Goal: Task Accomplishment & Management: Manage account settings

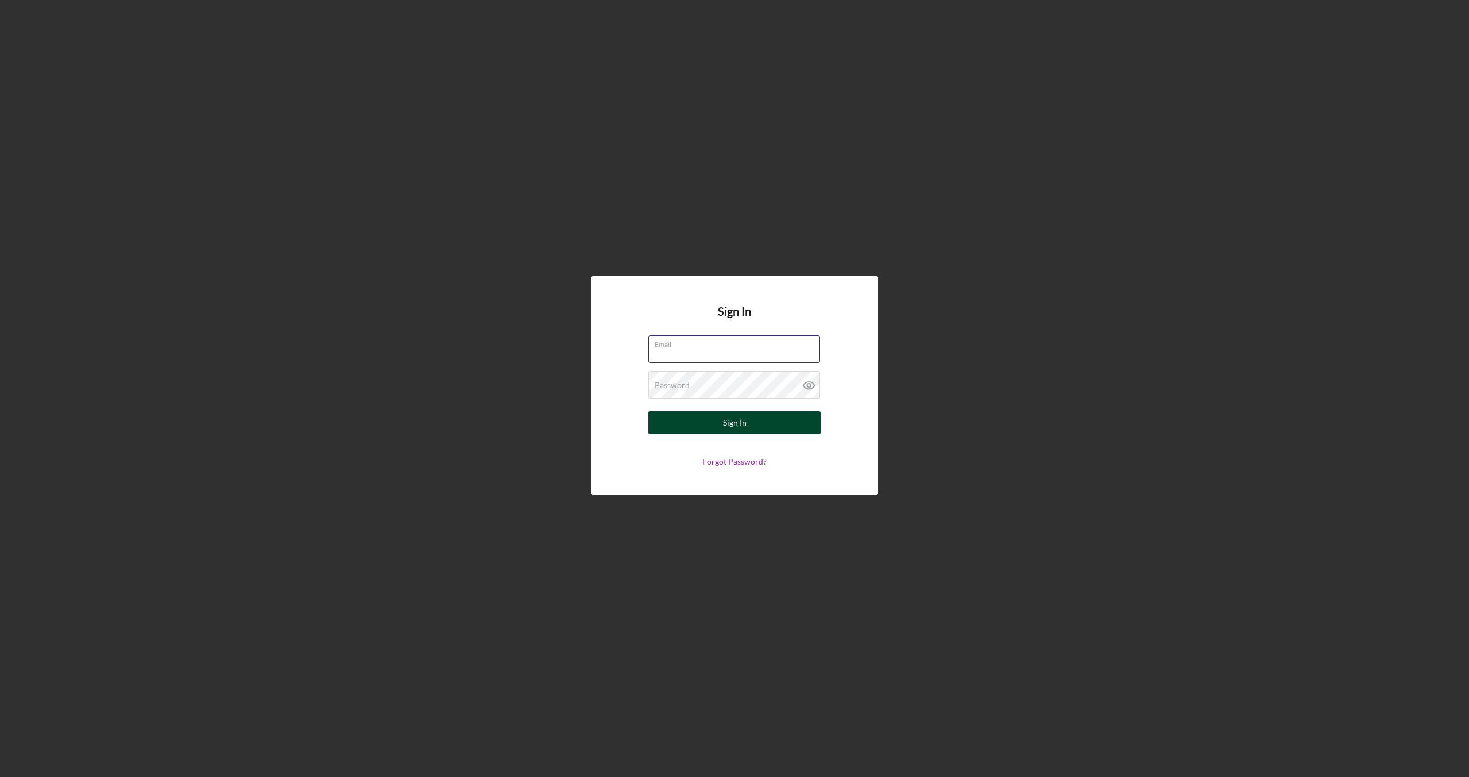
type input "[EMAIL_ADDRESS][DOMAIN_NAME]"
click at [610, 421] on button "Sign In" at bounding box center [734, 422] width 172 height 23
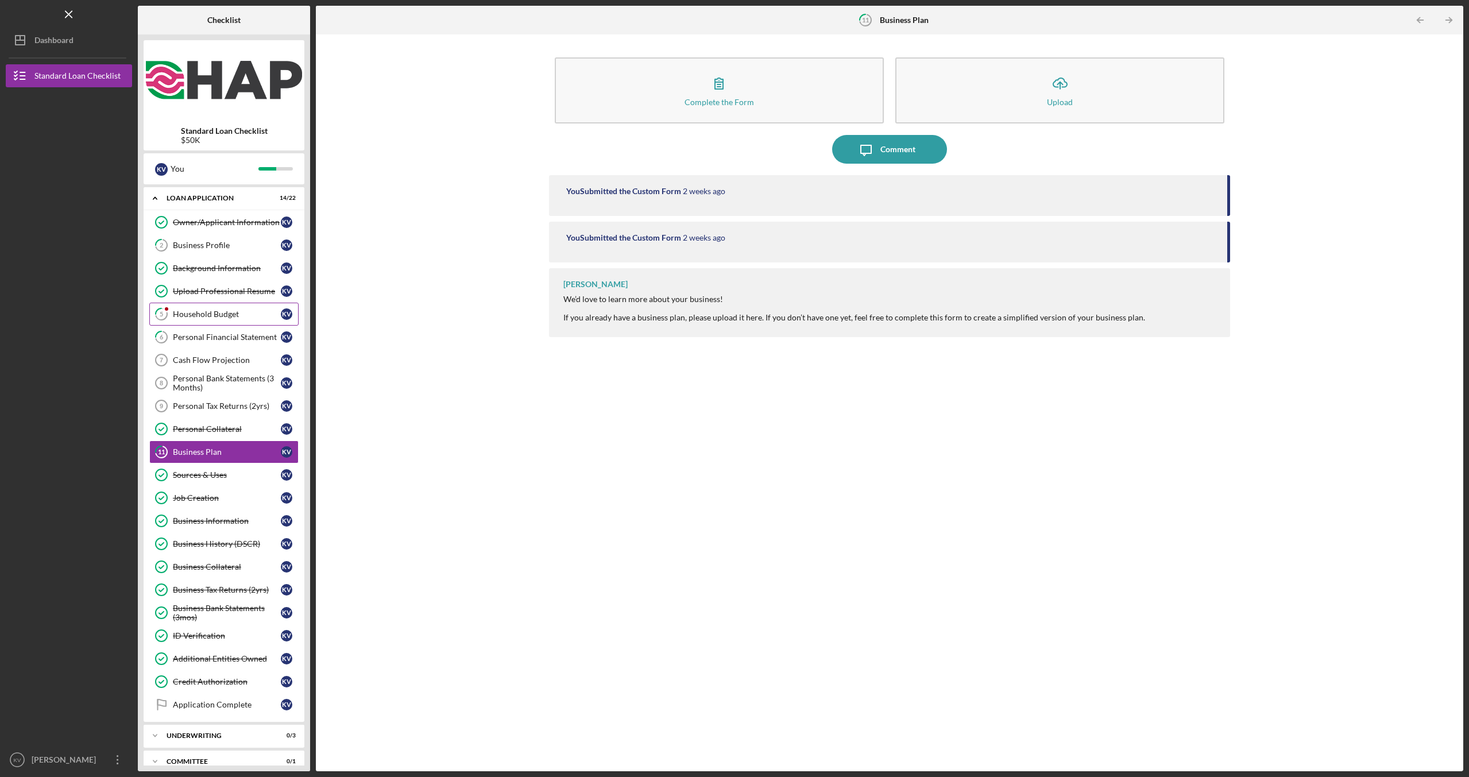
click at [220, 319] on link "5 Household Budget K V" at bounding box center [223, 314] width 149 height 23
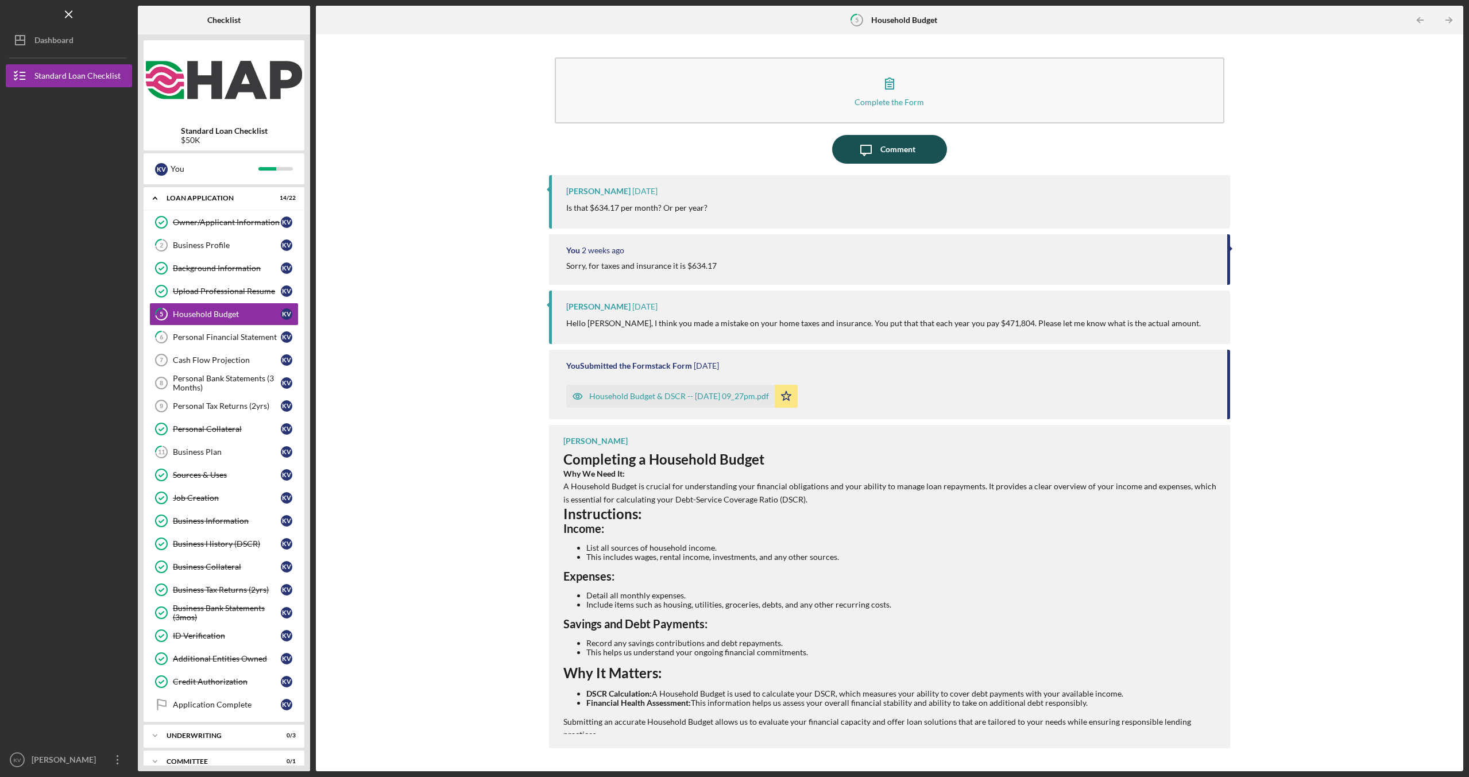
click at [887, 148] on div "Comment" at bounding box center [897, 149] width 35 height 29
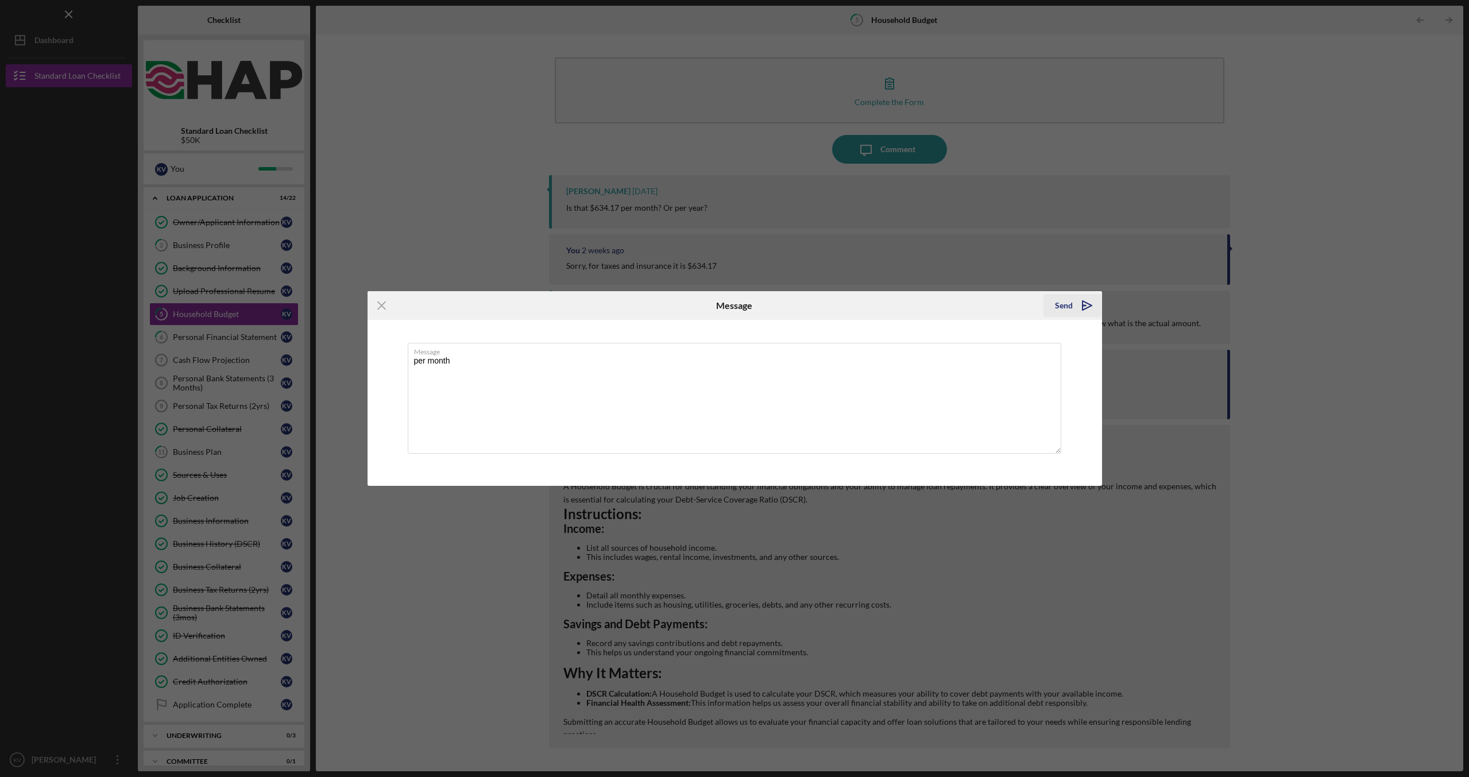
type textarea "per month"
click at [1079, 298] on icon "Icon/icon-invite-send" at bounding box center [1086, 305] width 29 height 29
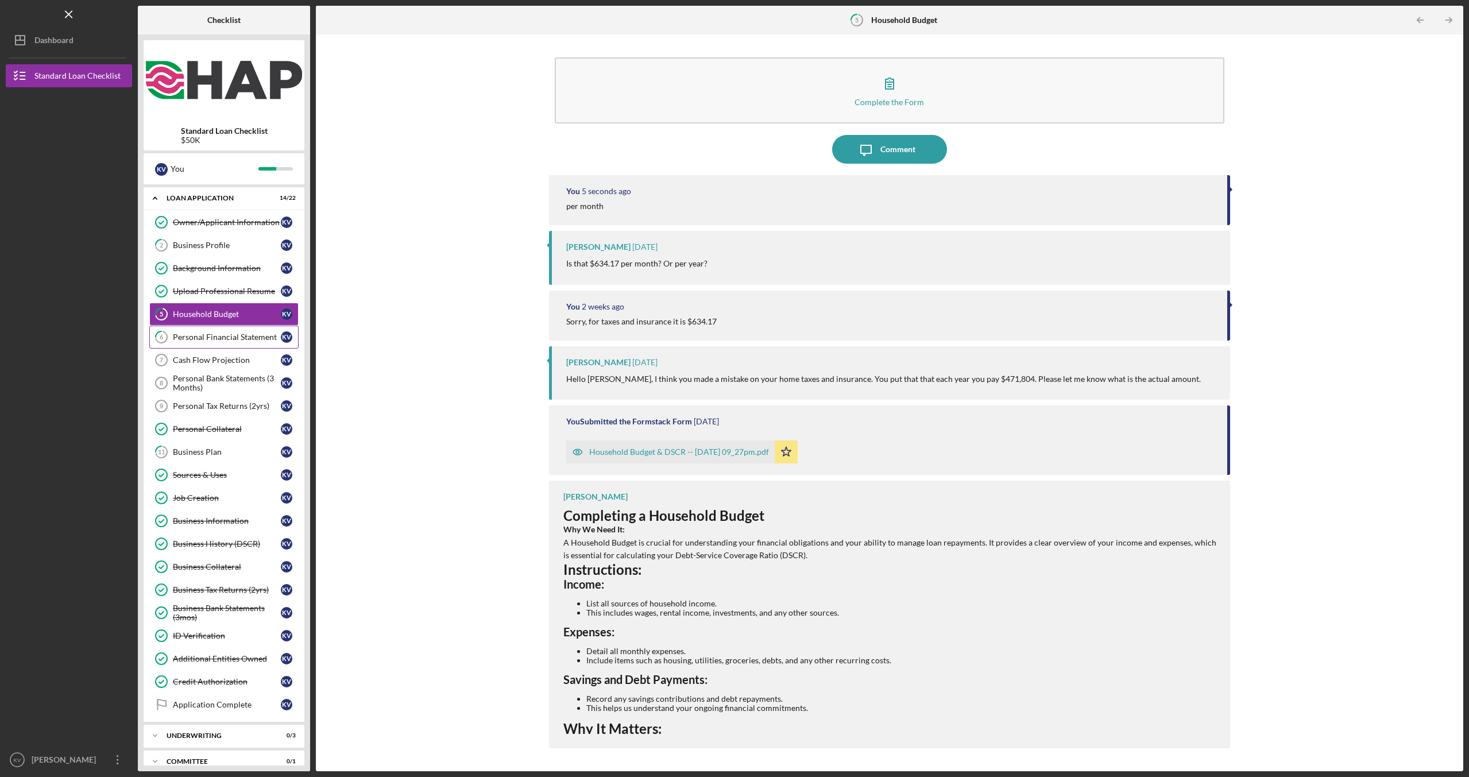
click at [215, 339] on div "Personal Financial Statement" at bounding box center [227, 336] width 108 height 9
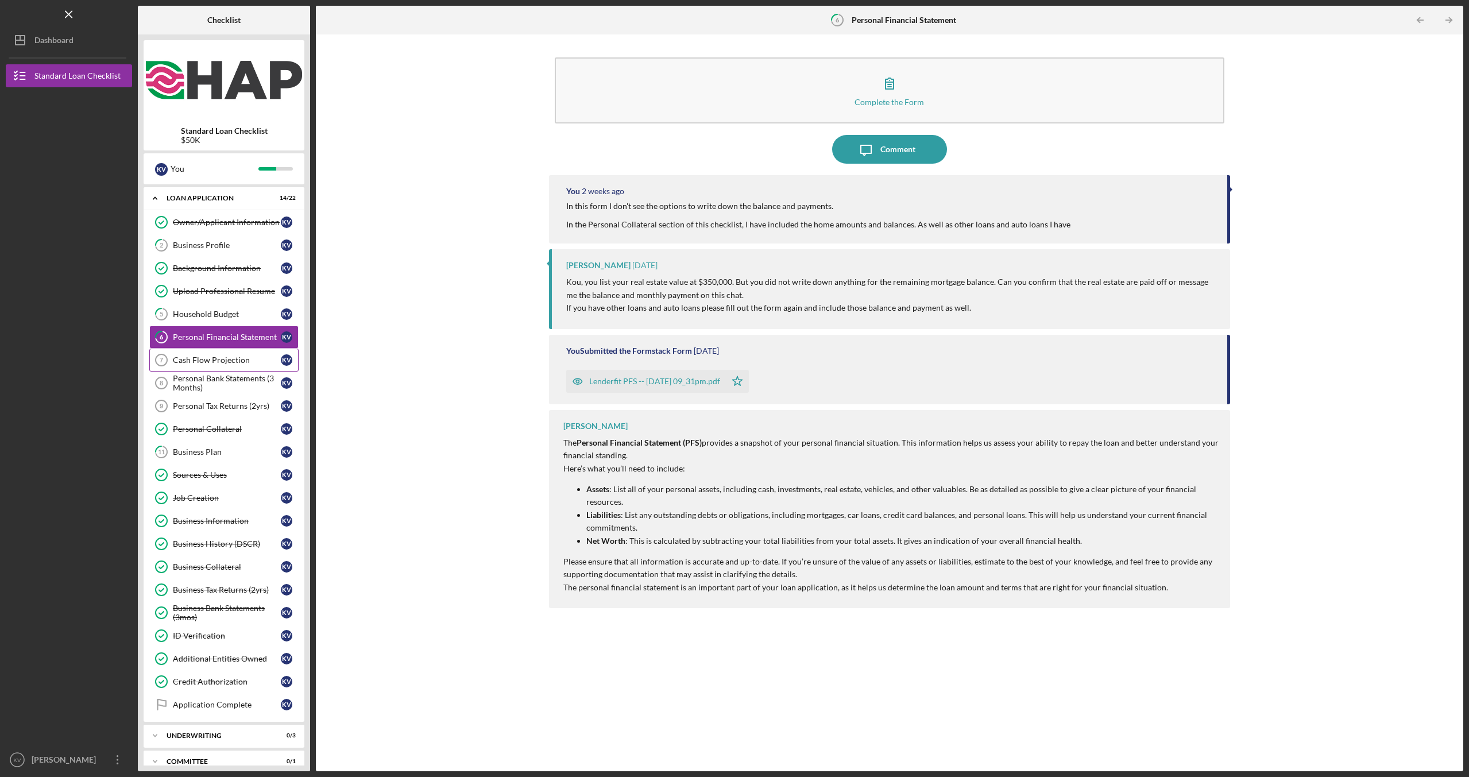
click at [215, 356] on div "Cash Flow Projection" at bounding box center [227, 359] width 108 height 9
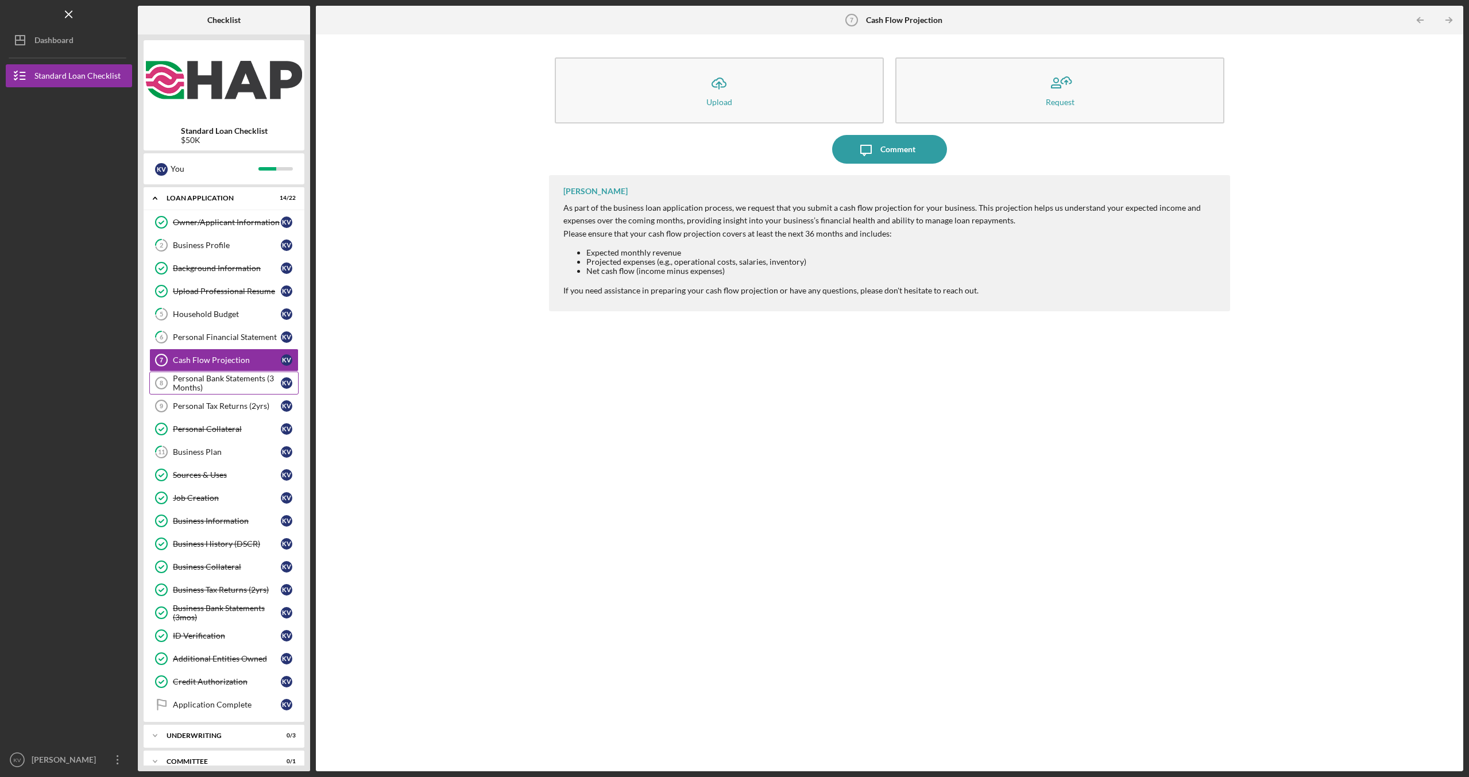
click at [219, 384] on div "Personal Bank Statements (3 Months)" at bounding box center [227, 383] width 108 height 18
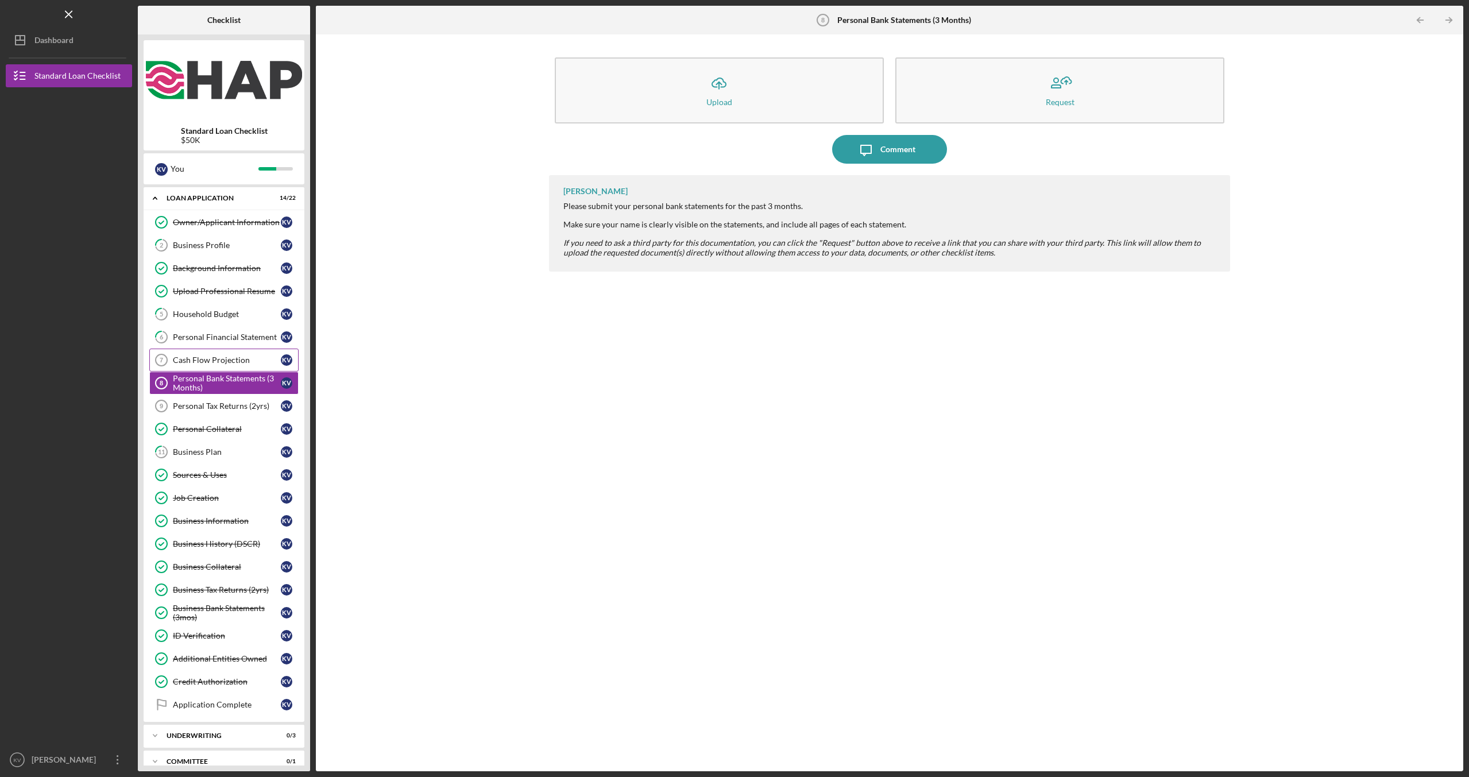
click at [215, 358] on div "Cash Flow Projection" at bounding box center [227, 359] width 108 height 9
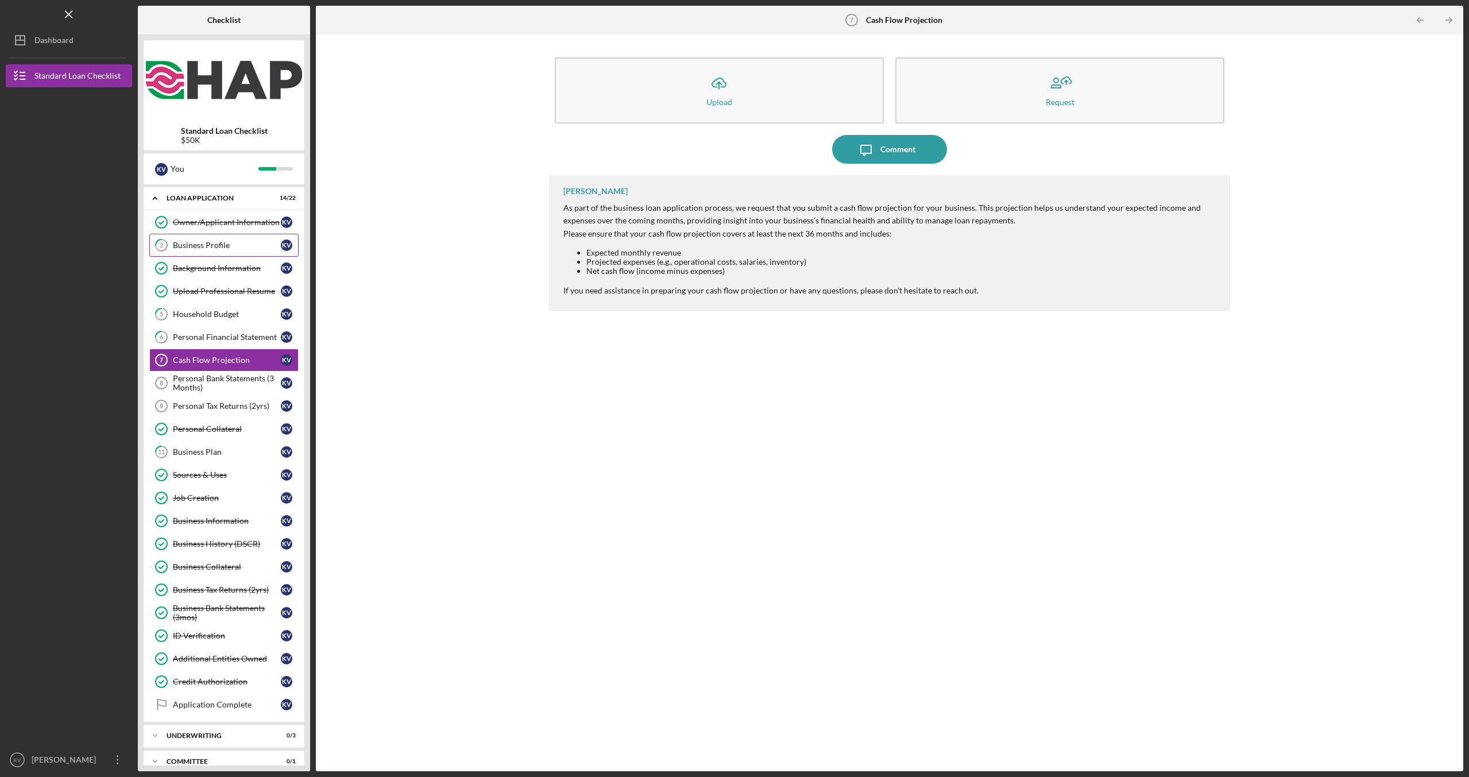
click at [224, 245] on div "Business Profile" at bounding box center [227, 245] width 108 height 9
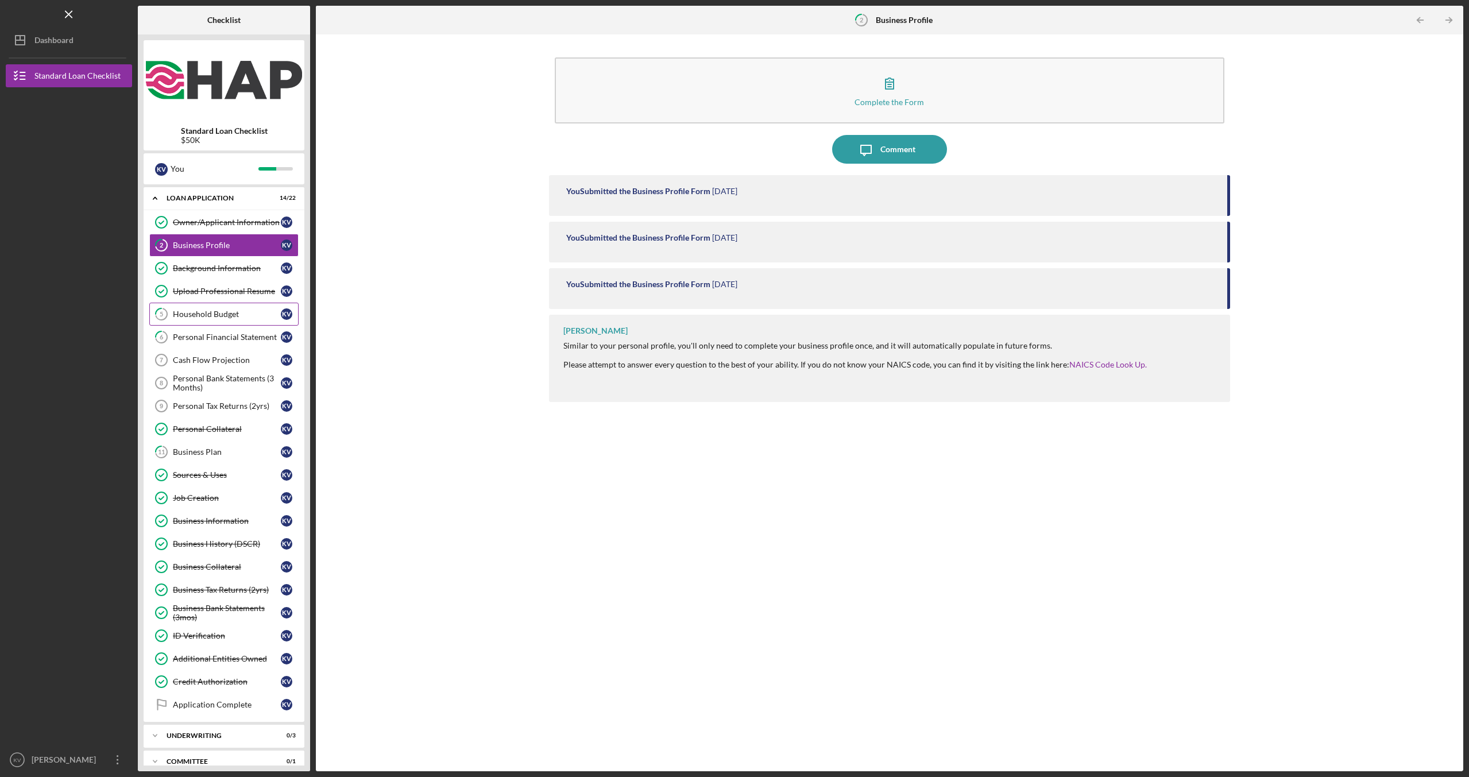
click at [226, 313] on div "Household Budget" at bounding box center [227, 313] width 108 height 9
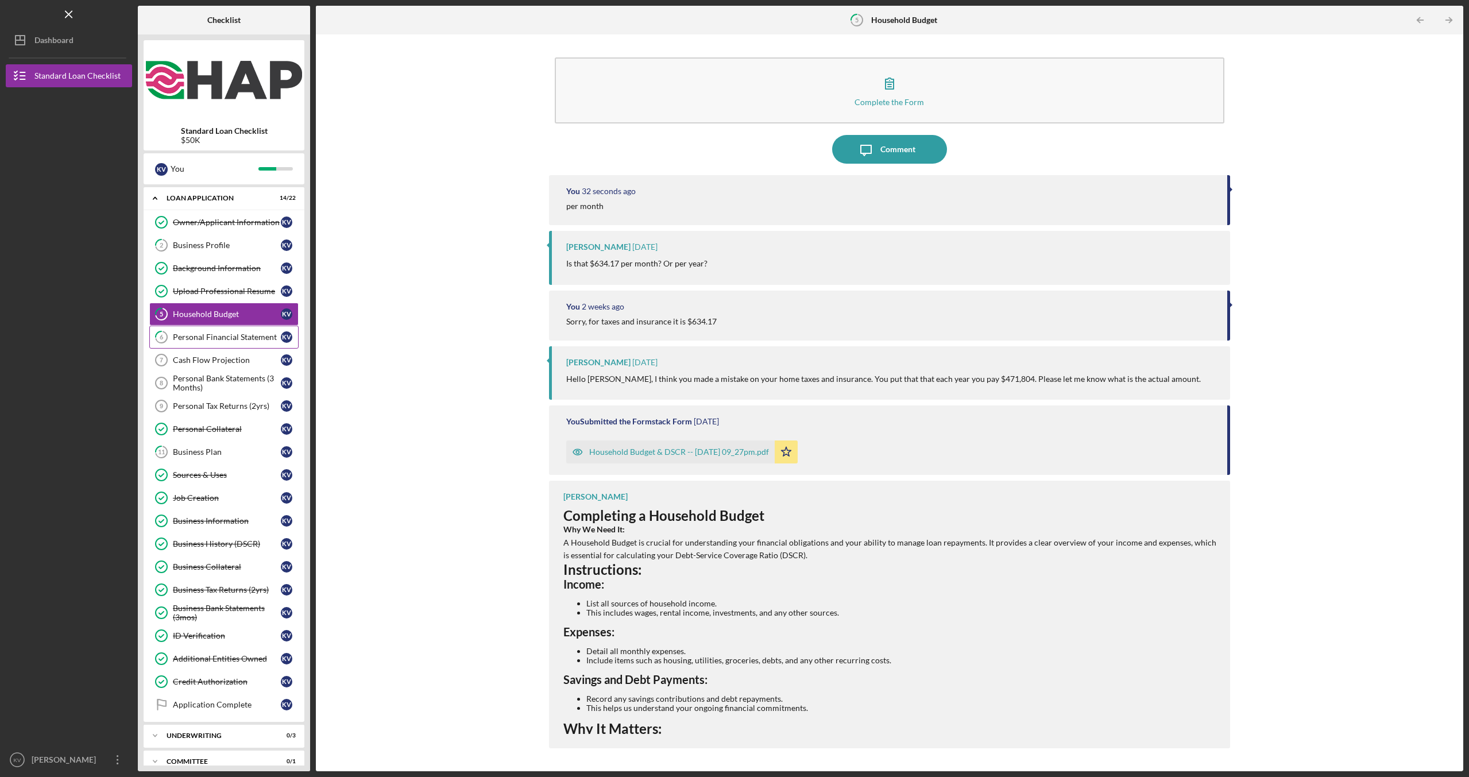
click at [226, 343] on link "6 Personal Financial Statement K V" at bounding box center [223, 337] width 149 height 23
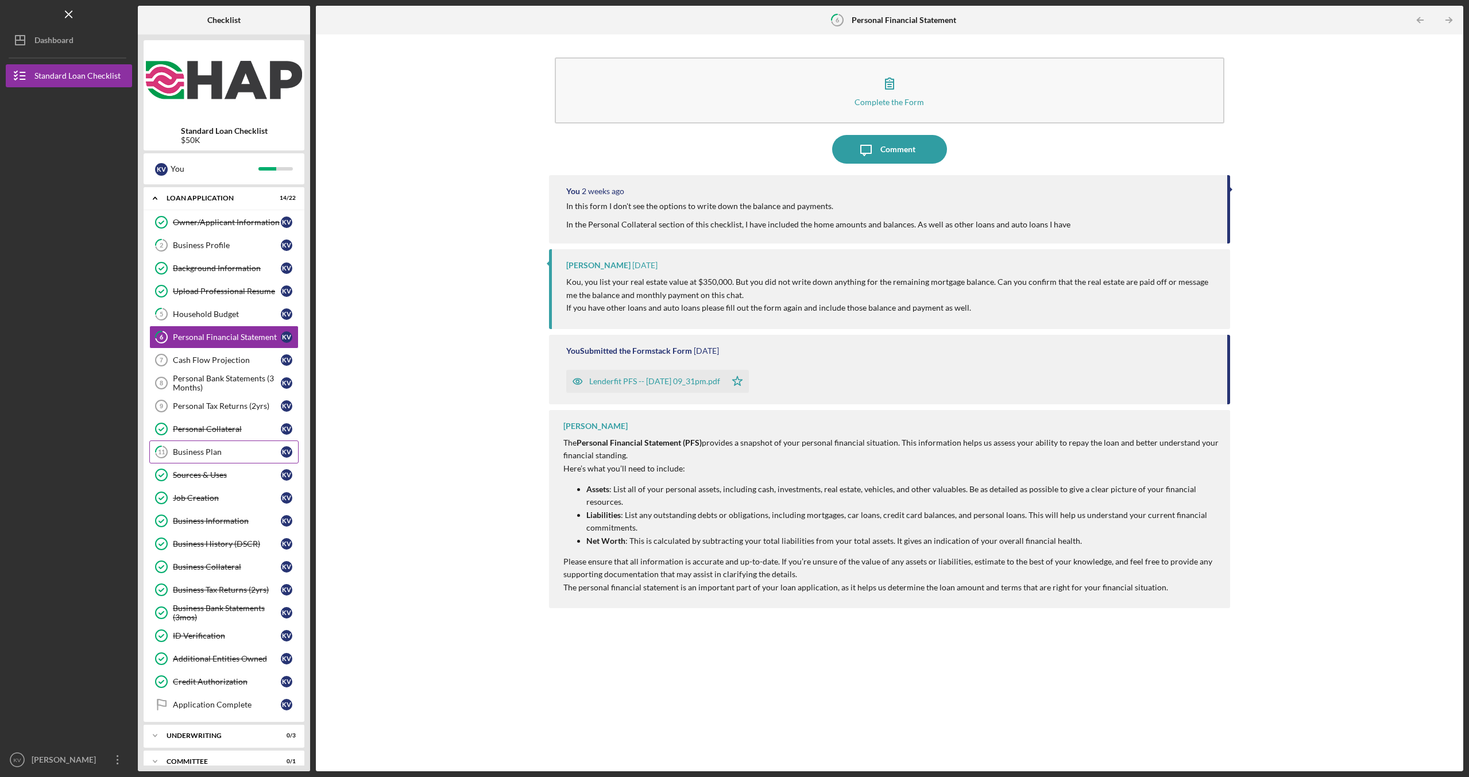
click at [229, 451] on div "Business Plan" at bounding box center [227, 451] width 108 height 9
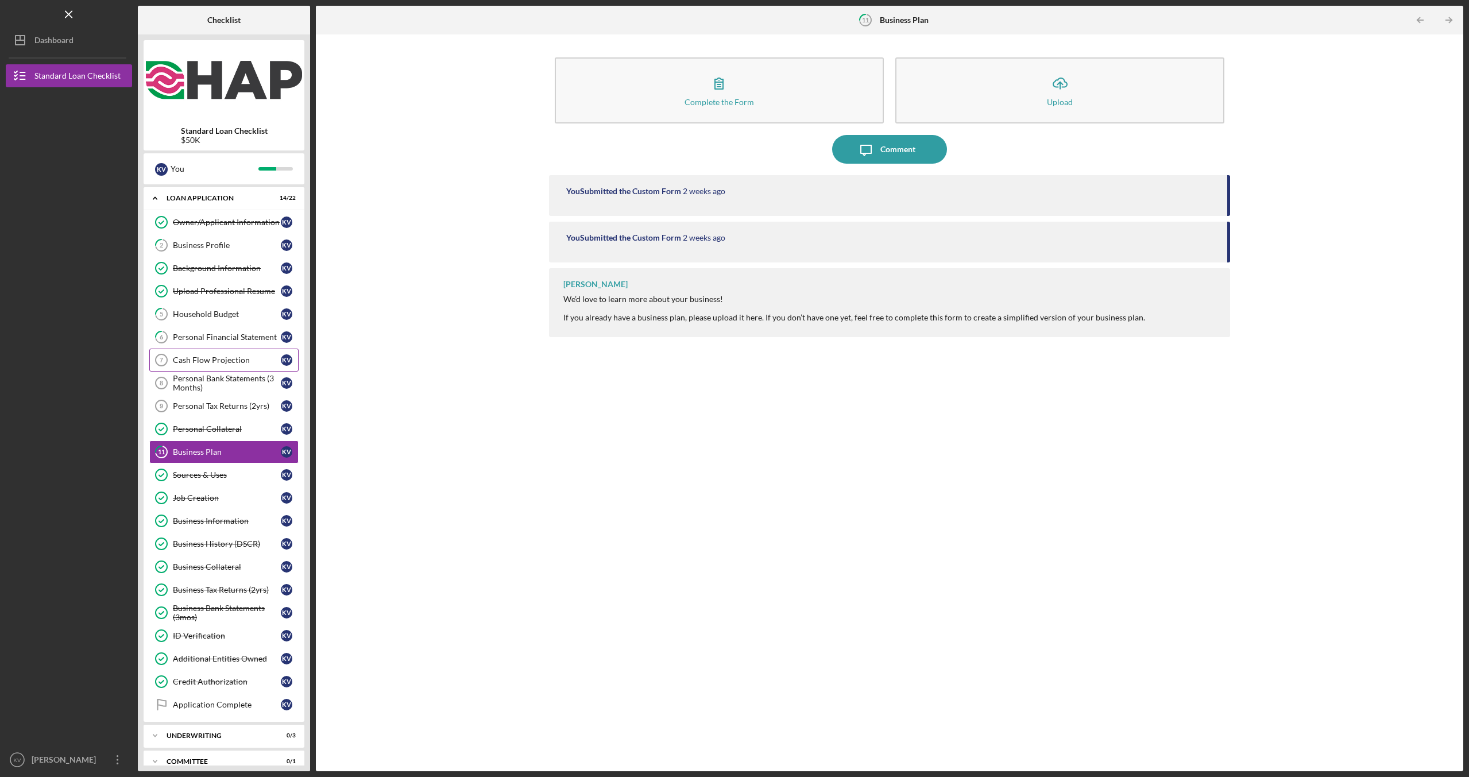
click at [222, 362] on div "Cash Flow Projection" at bounding box center [227, 359] width 108 height 9
